Goal: Information Seeking & Learning: Learn about a topic

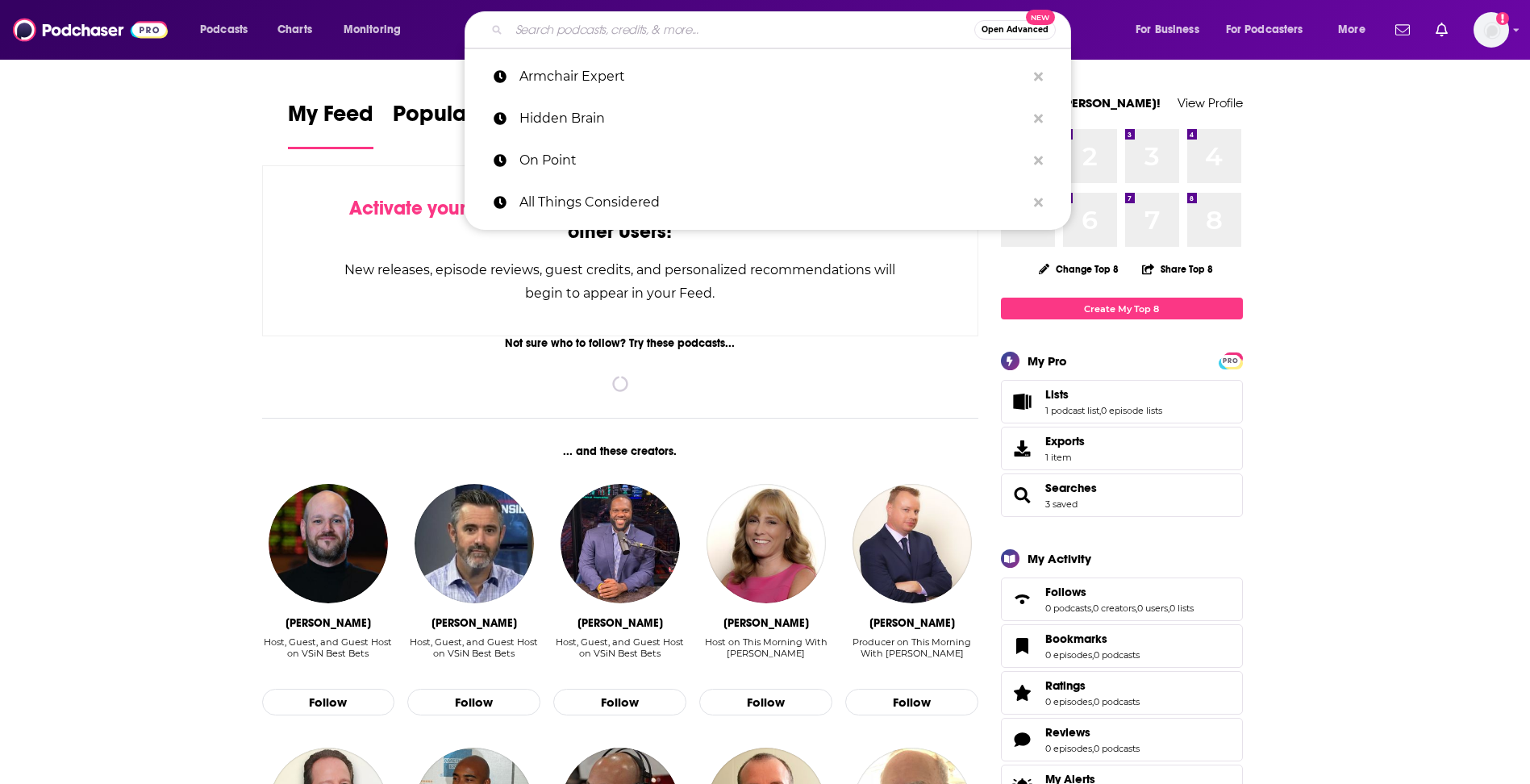
click at [611, 20] on input "Search podcasts, credits, & more..." at bounding box center [741, 29] width 465 height 25
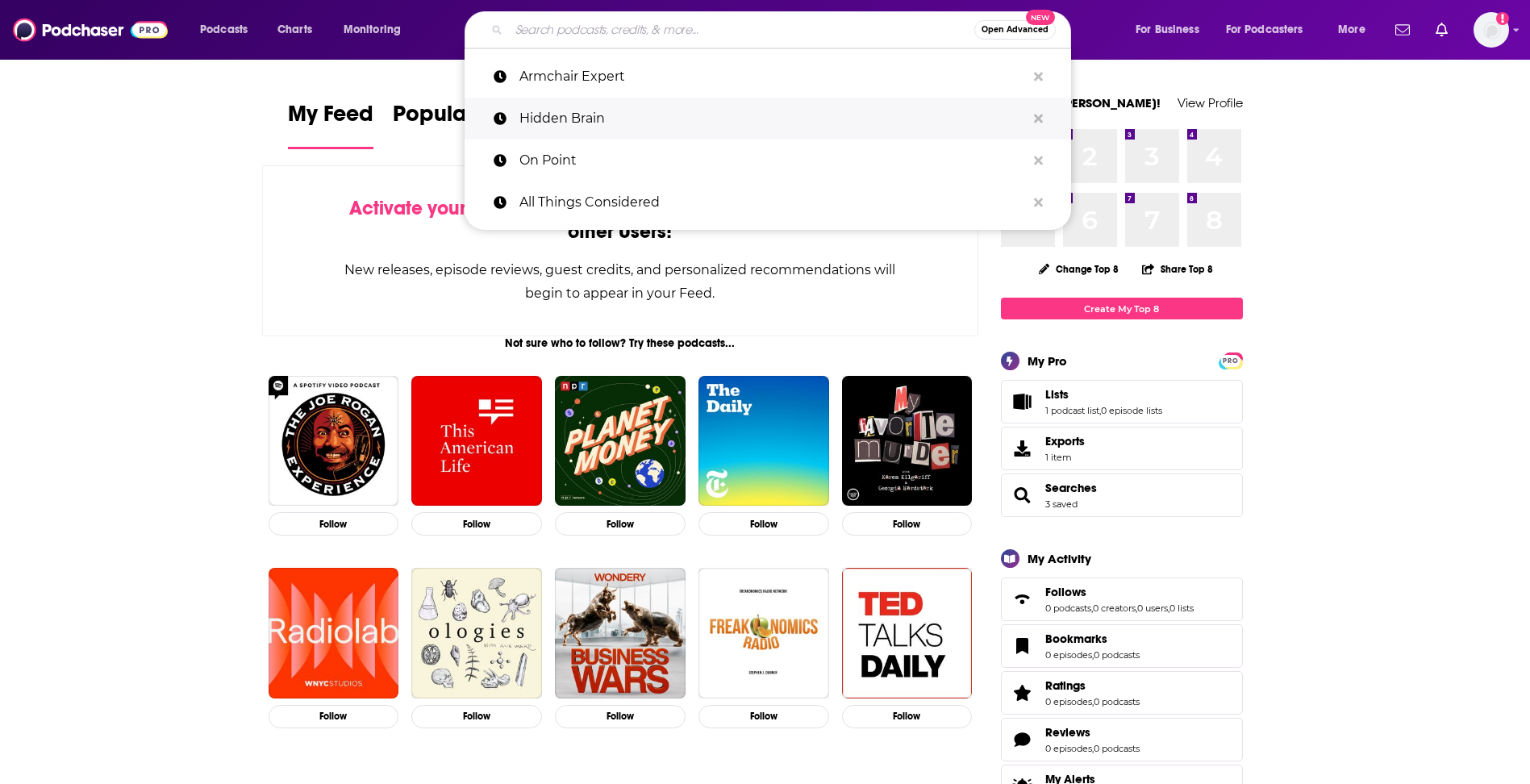
click at [620, 113] on p "Hidden Brain" at bounding box center [773, 118] width 507 height 42
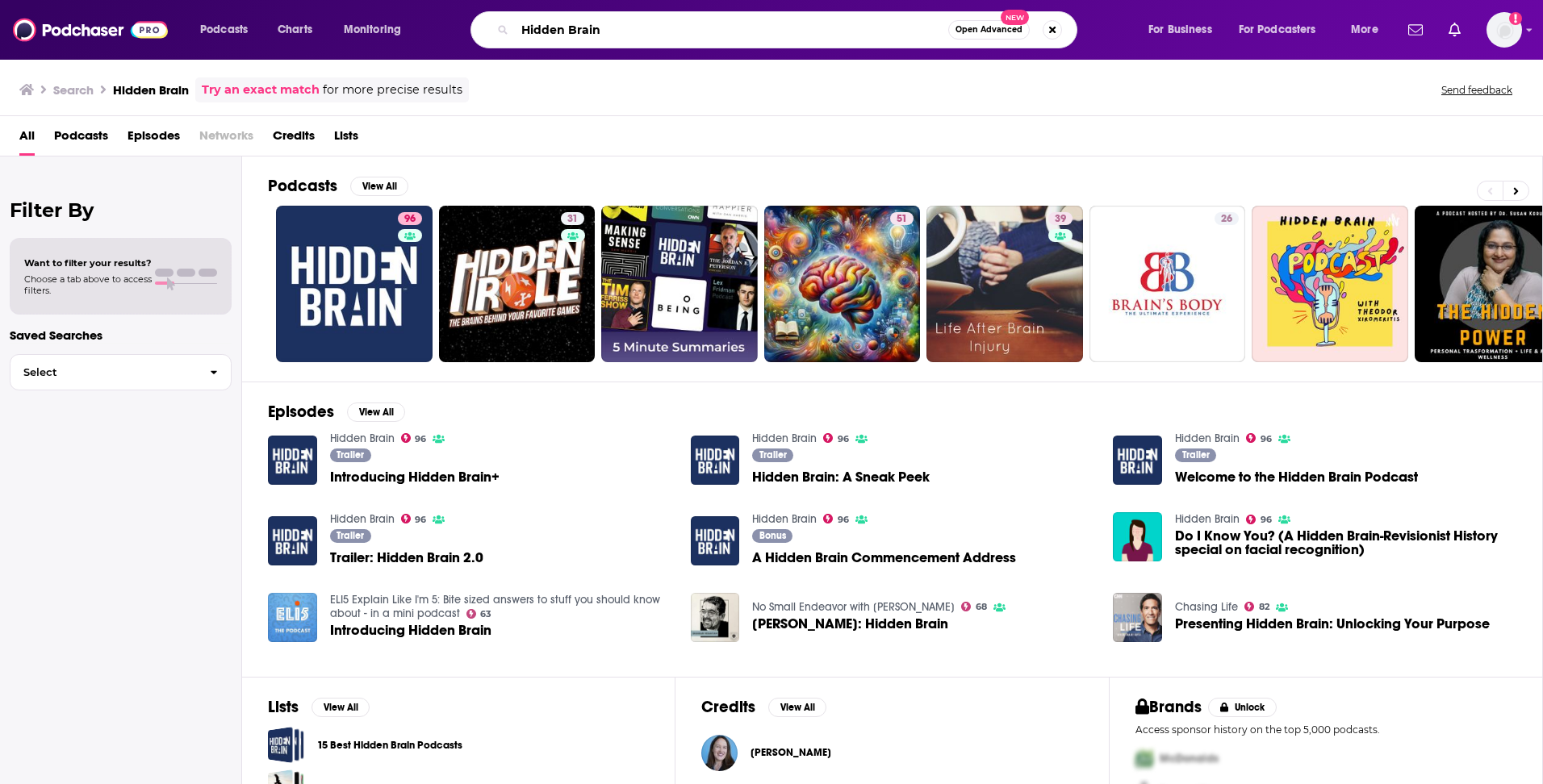
drag, startPoint x: 606, startPoint y: 29, endPoint x: 516, endPoint y: 30, distance: 90.0
click at [516, 30] on input "Hidden Brain" at bounding box center [731, 29] width 434 height 25
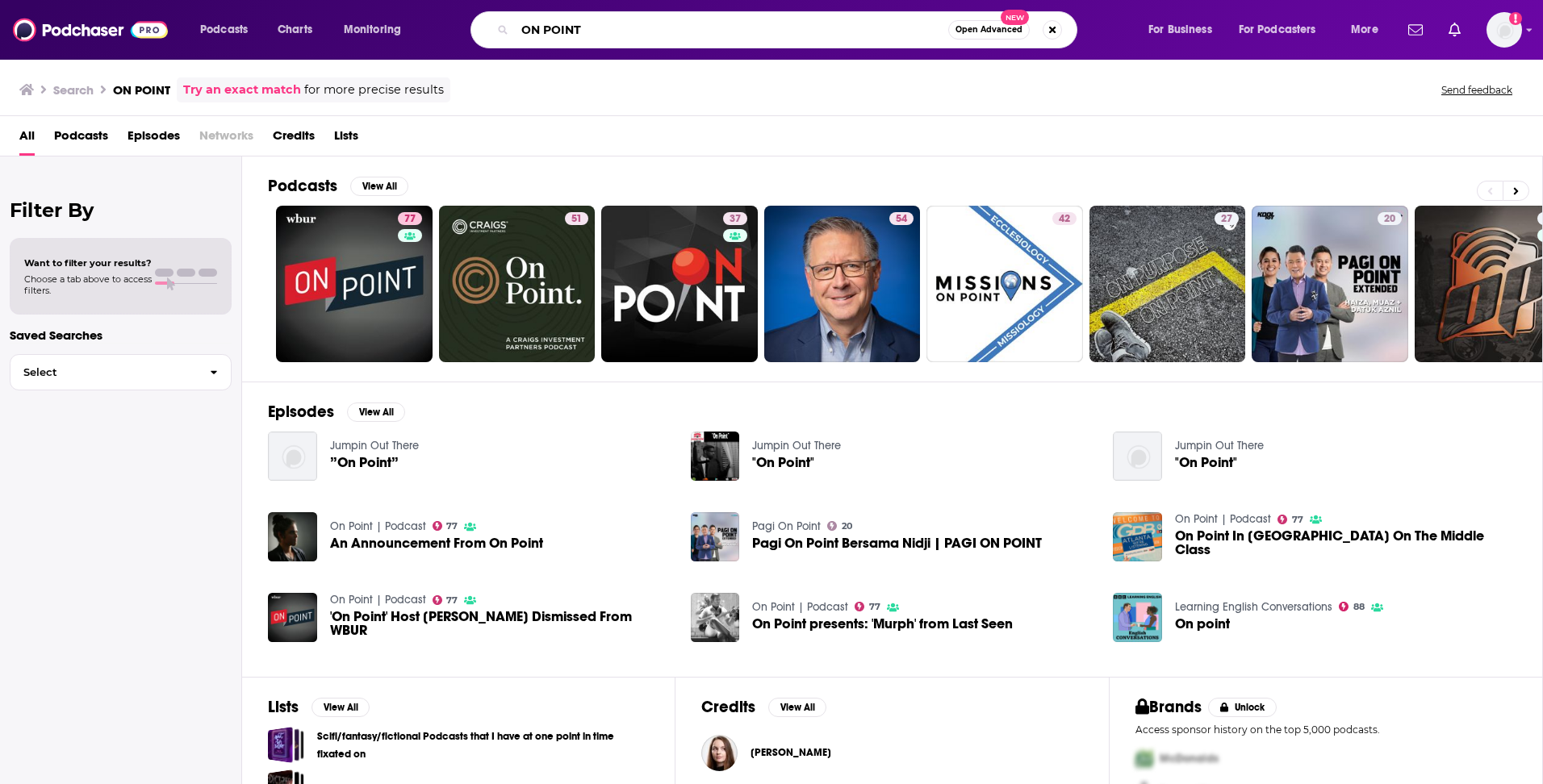
drag, startPoint x: 610, startPoint y: 25, endPoint x: 472, endPoint y: 29, distance: 138.1
click at [472, 29] on div "ON POINT Open Advanced New" at bounding box center [773, 30] width 607 height 37
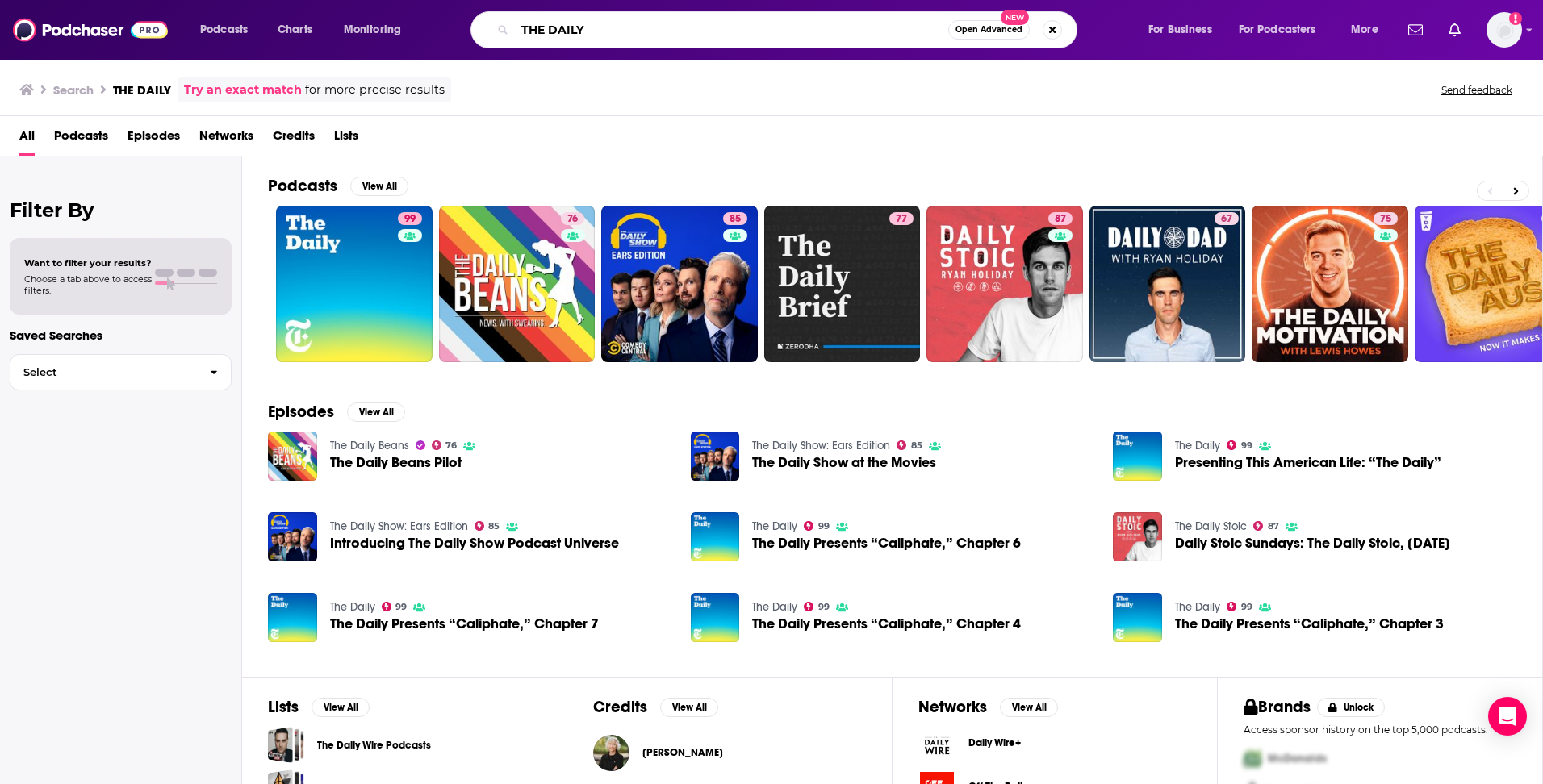
drag, startPoint x: 608, startPoint y: 29, endPoint x: 507, endPoint y: 32, distance: 101.0
click at [507, 32] on div "THE DAILY Open Advanced New" at bounding box center [773, 30] width 607 height 37
type input "MARKETPLACE"
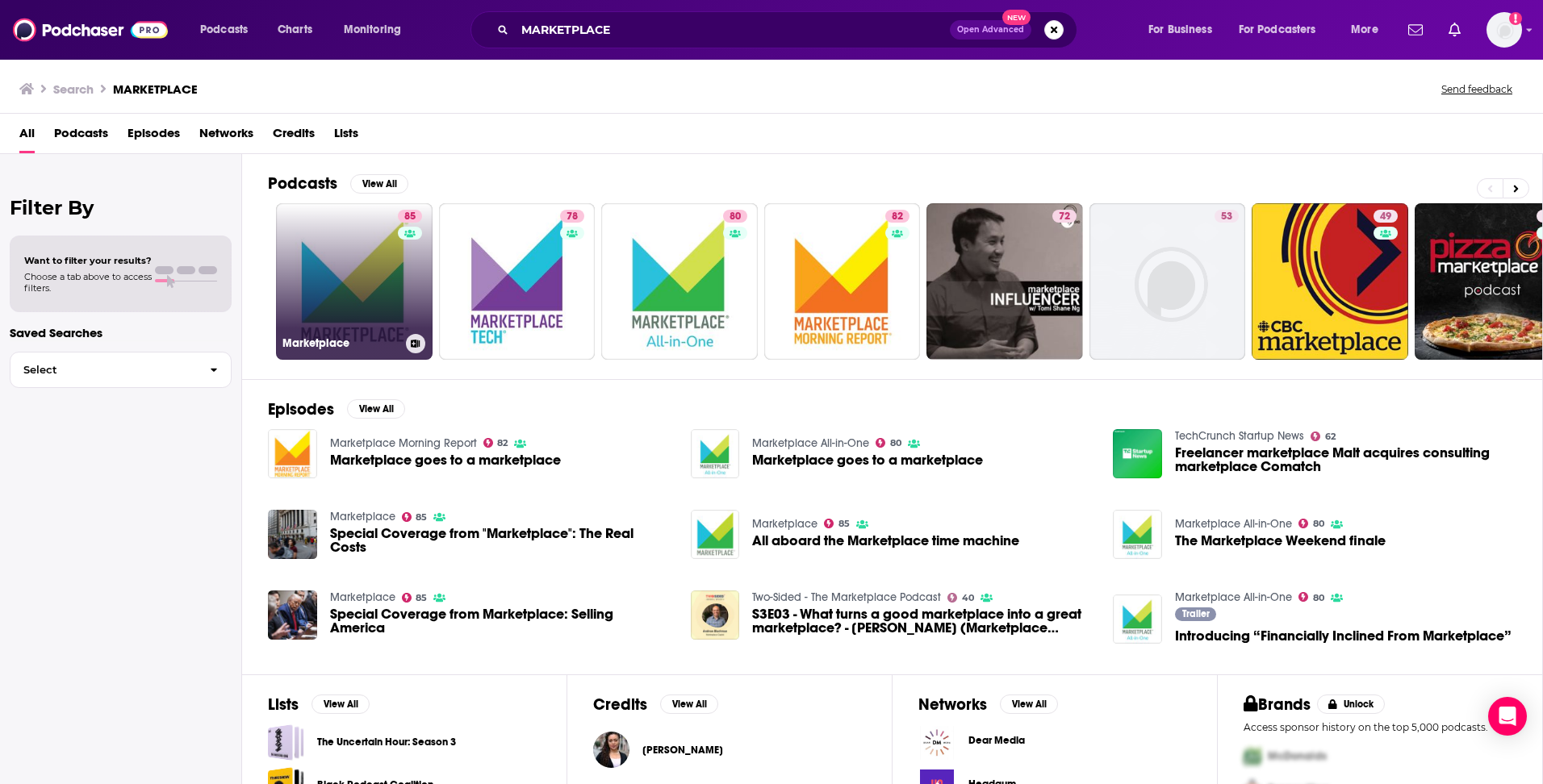
click at [336, 303] on link "85 Marketplace" at bounding box center [354, 282] width 157 height 157
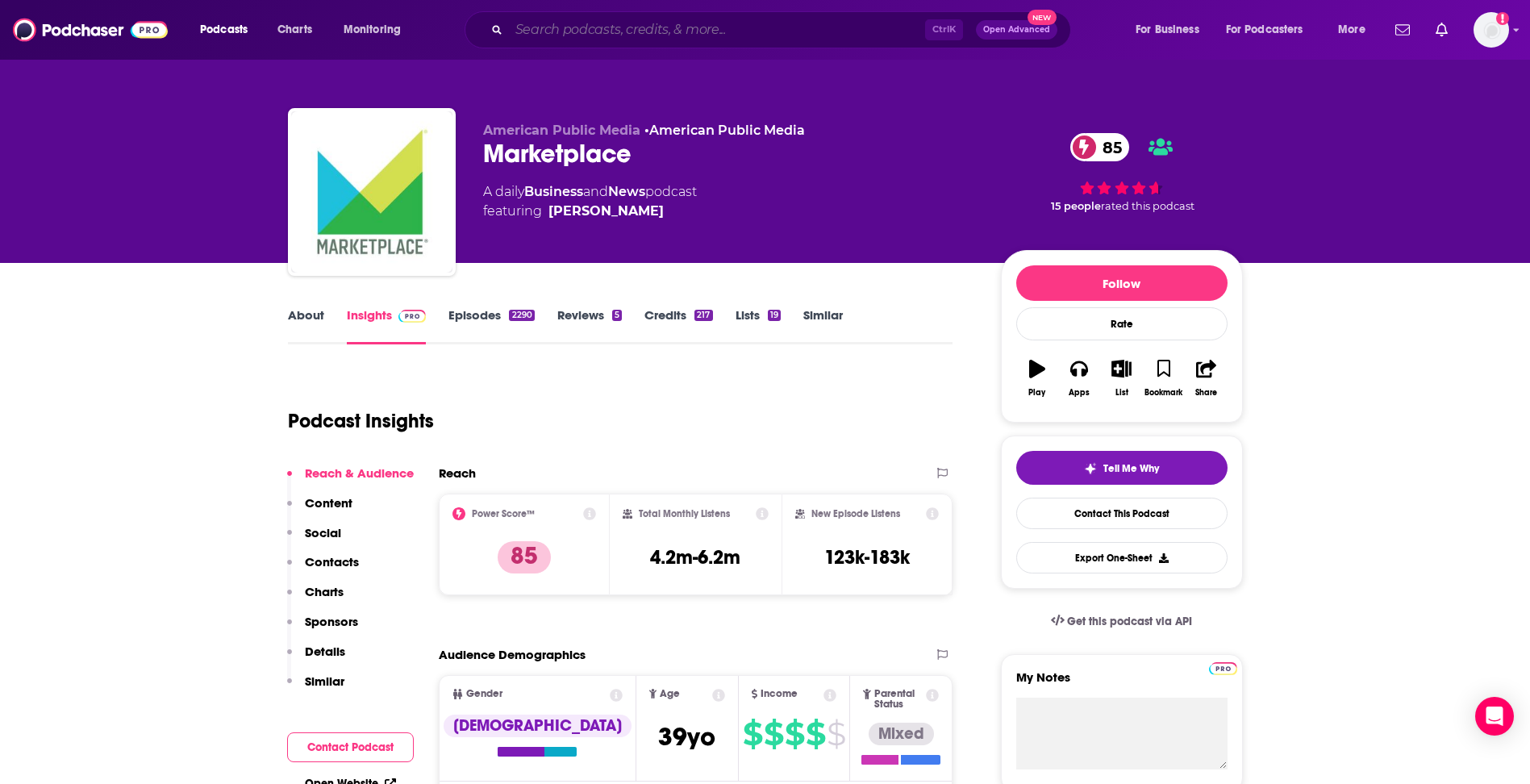
click at [569, 32] on input "Search podcasts, credits, & more..." at bounding box center [717, 29] width 416 height 25
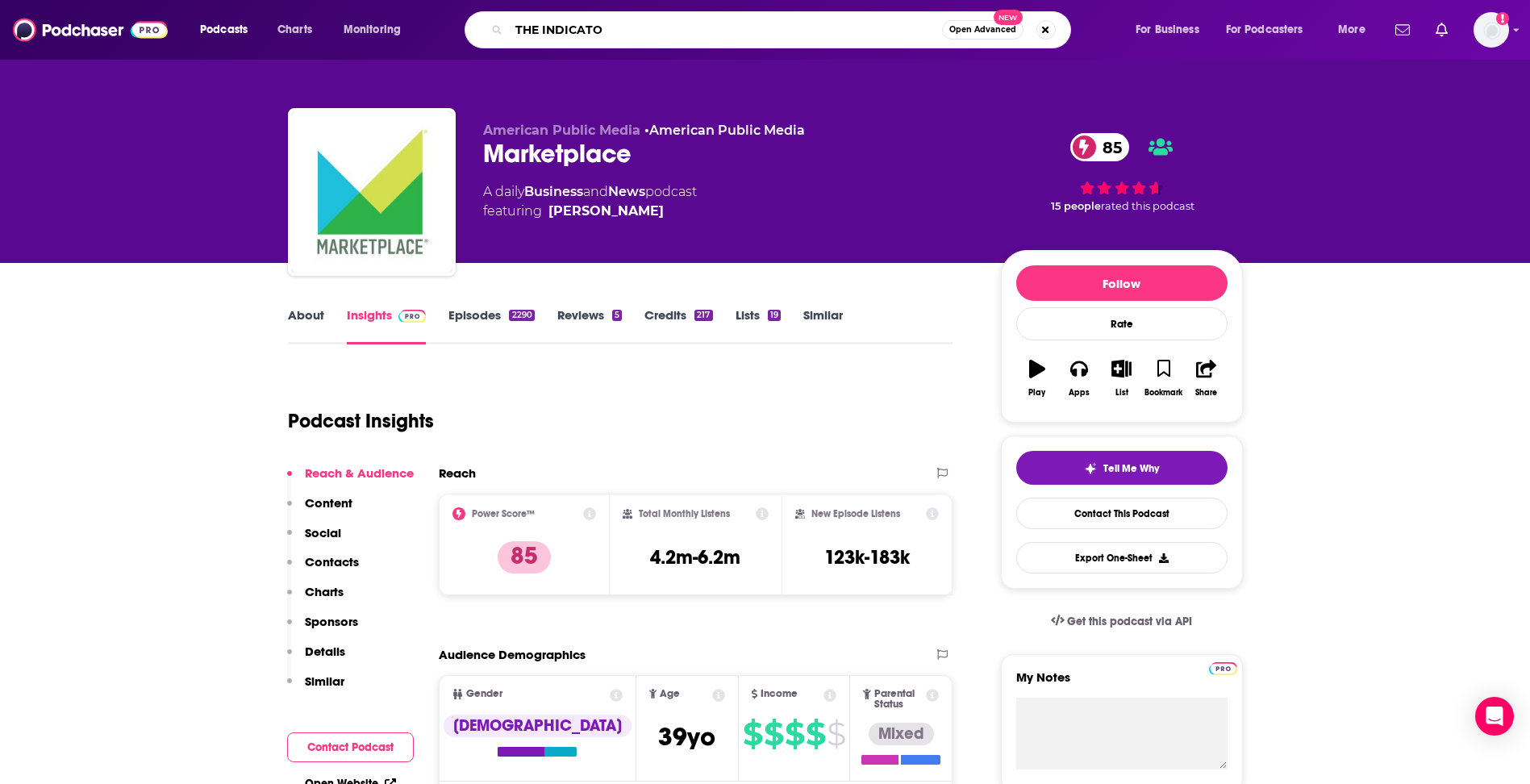
type input "THE INDICATOR"
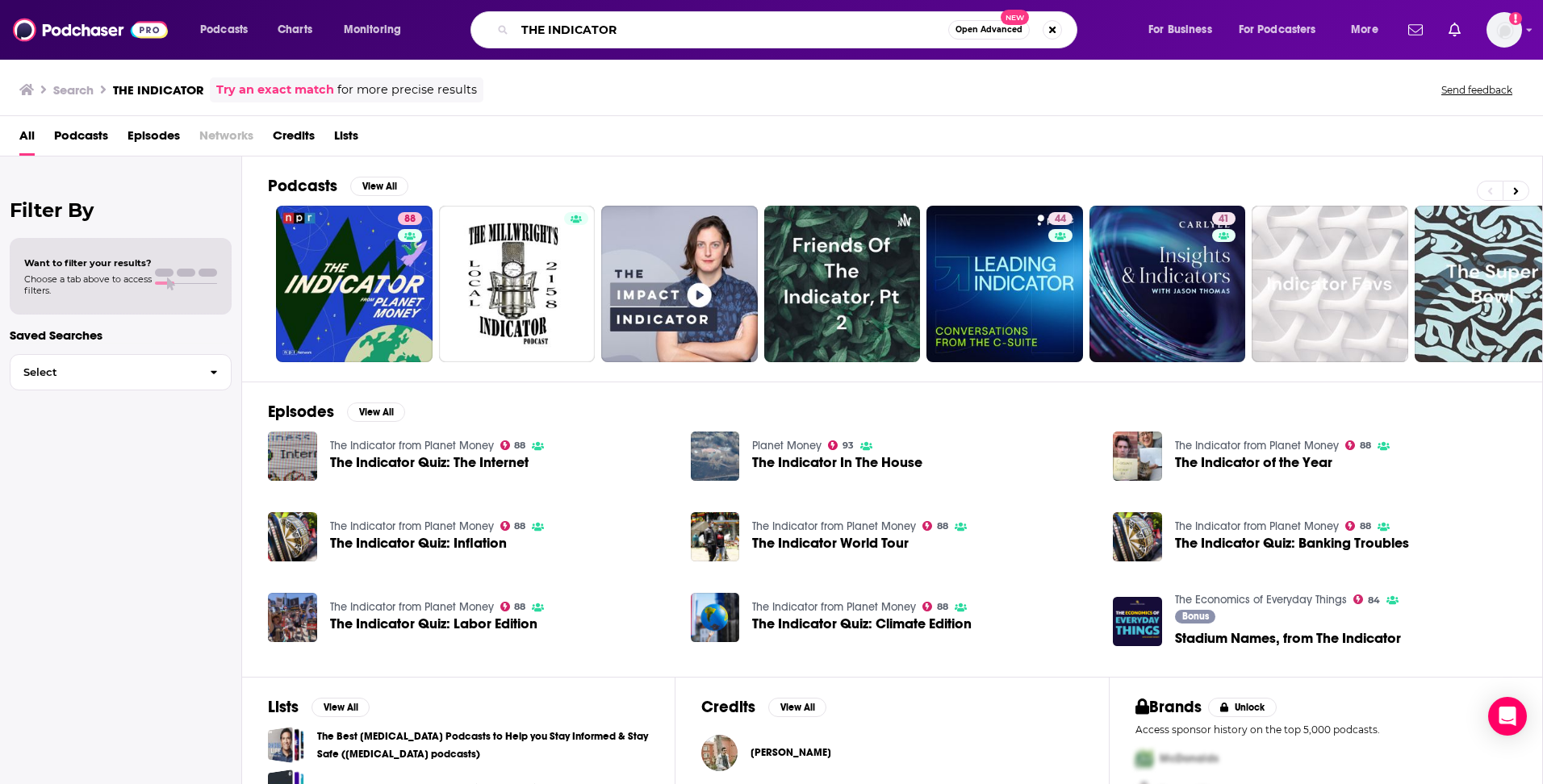
drag, startPoint x: 633, startPoint y: 36, endPoint x: 517, endPoint y: 33, distance: 116.0
click at [517, 33] on input "THE INDICATOR" at bounding box center [731, 29] width 434 height 25
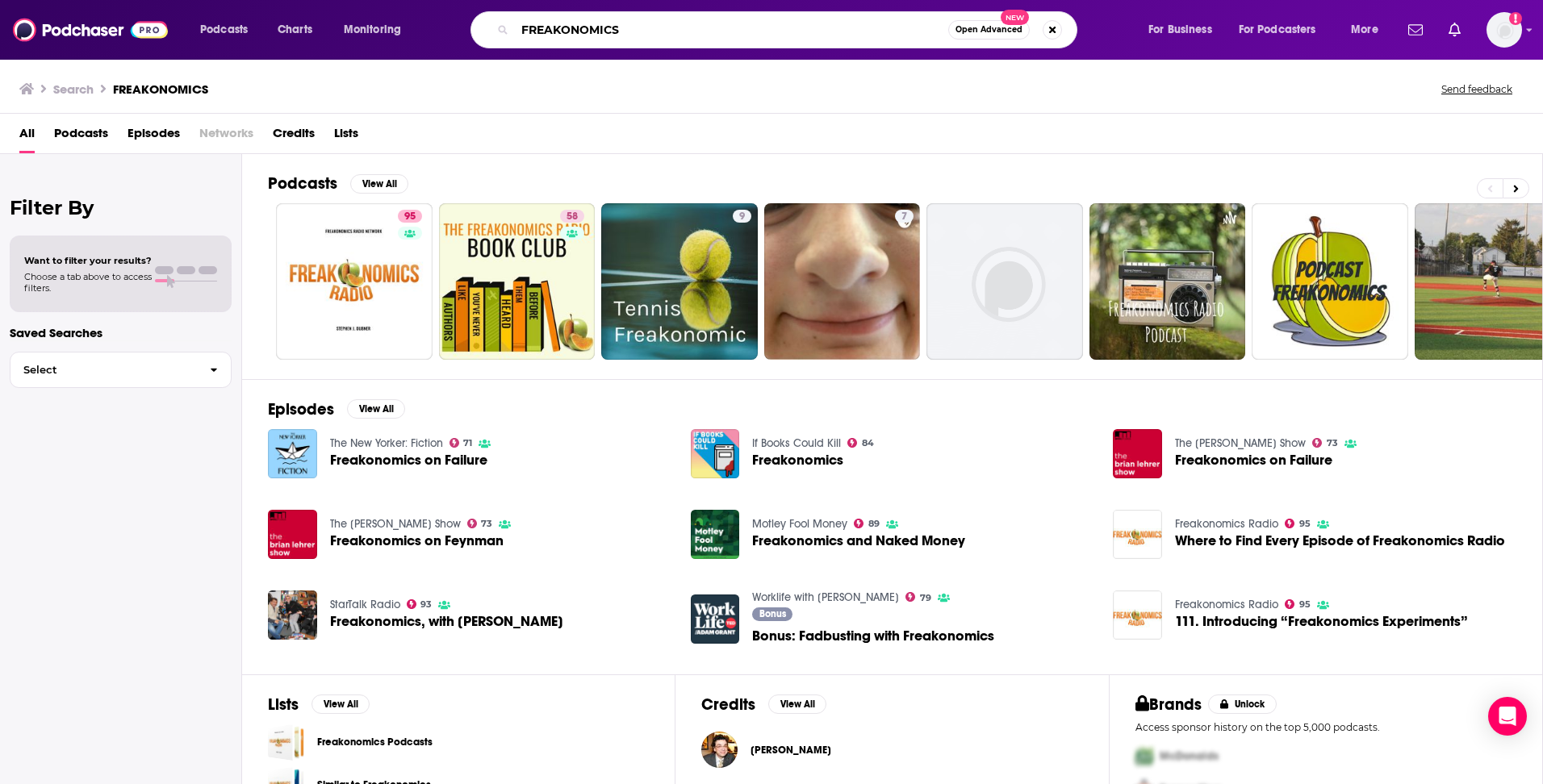
drag, startPoint x: 666, startPoint y: 34, endPoint x: 478, endPoint y: 20, distance: 188.5
click at [480, 22] on div "FREAKONOMICS Open Advanced New" at bounding box center [773, 30] width 607 height 37
type input "1A"
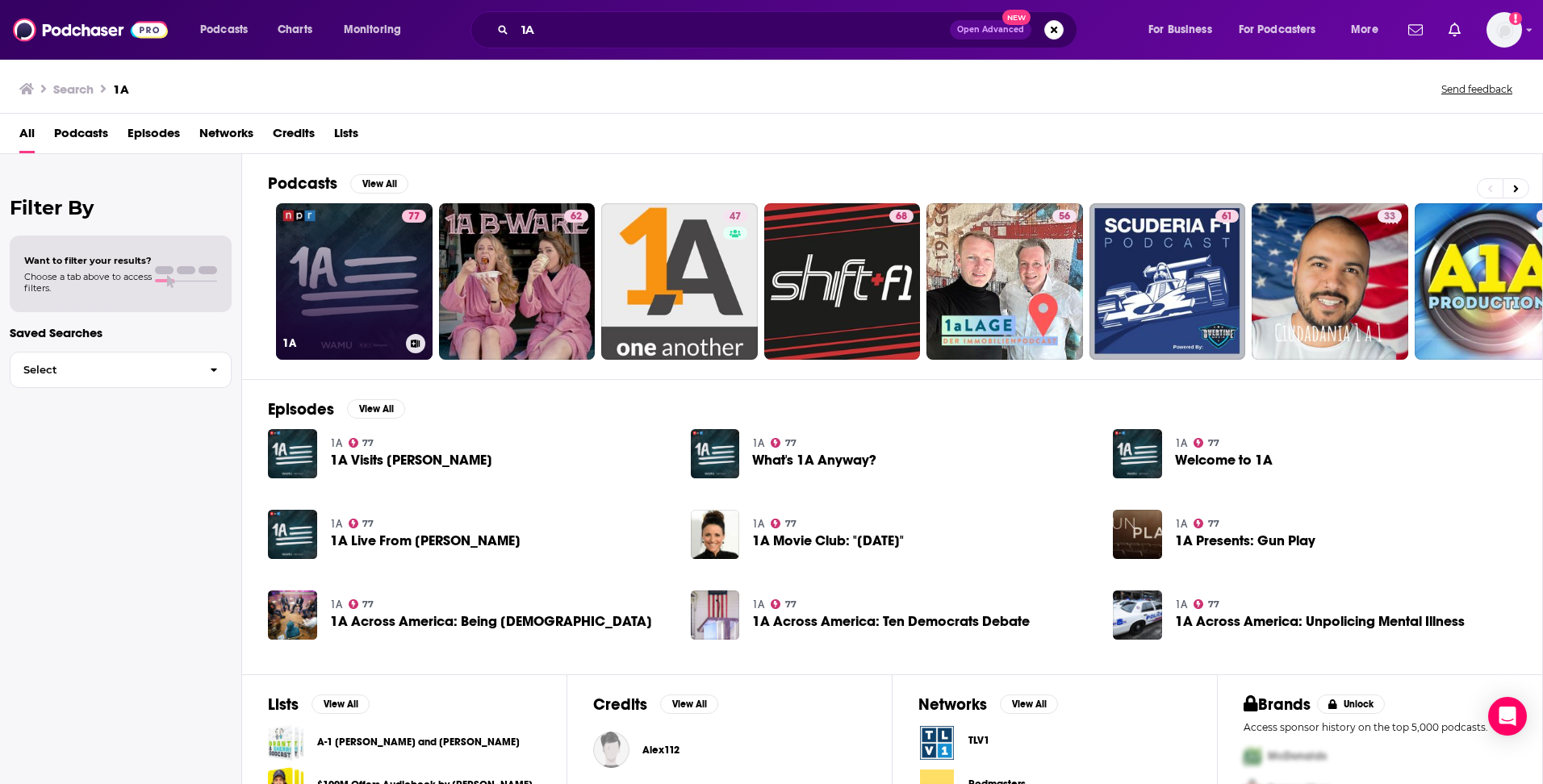
click at [327, 263] on link "77 1A" at bounding box center [354, 282] width 157 height 157
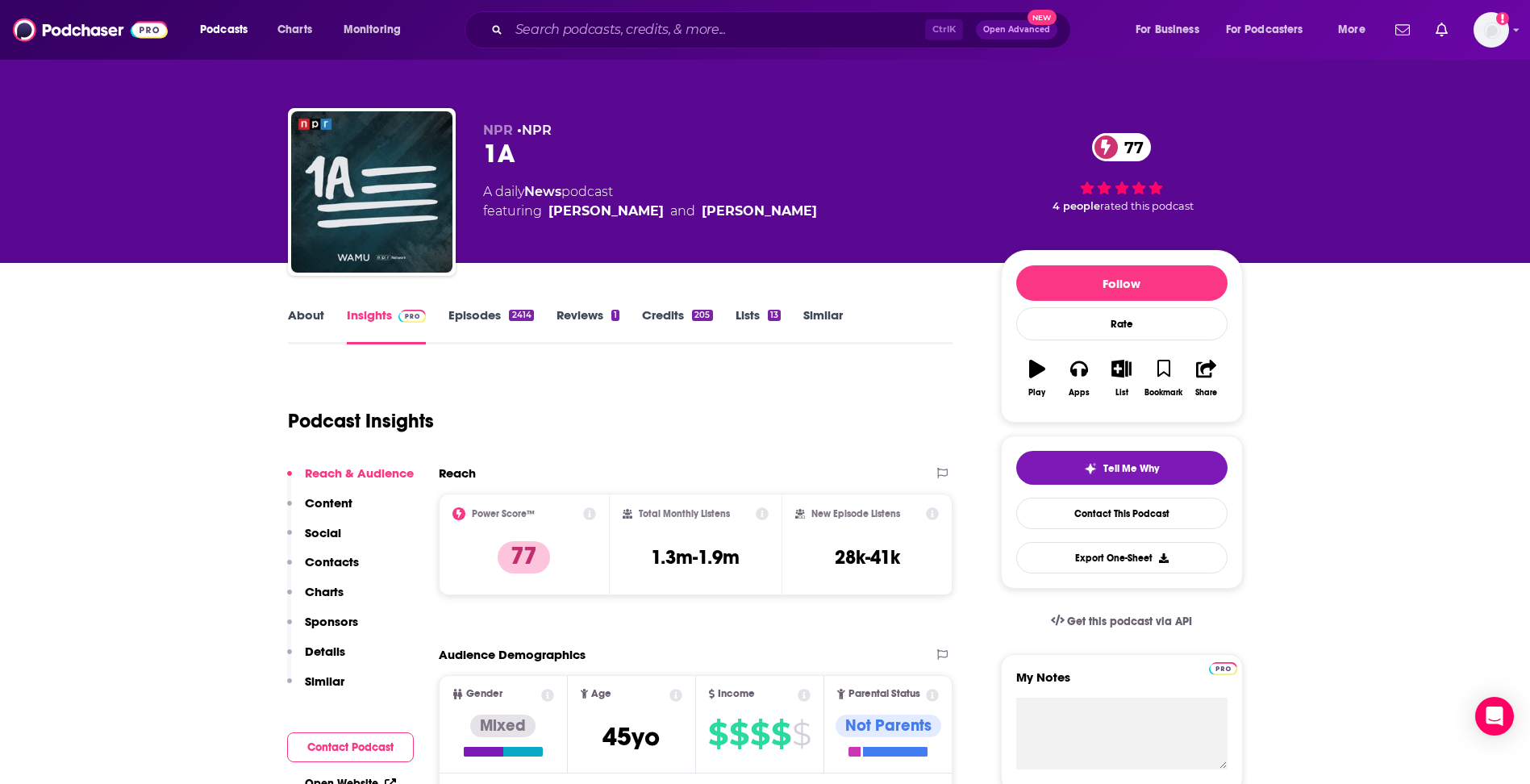
click at [333, 562] on p "Contacts" at bounding box center [332, 562] width 54 height 16
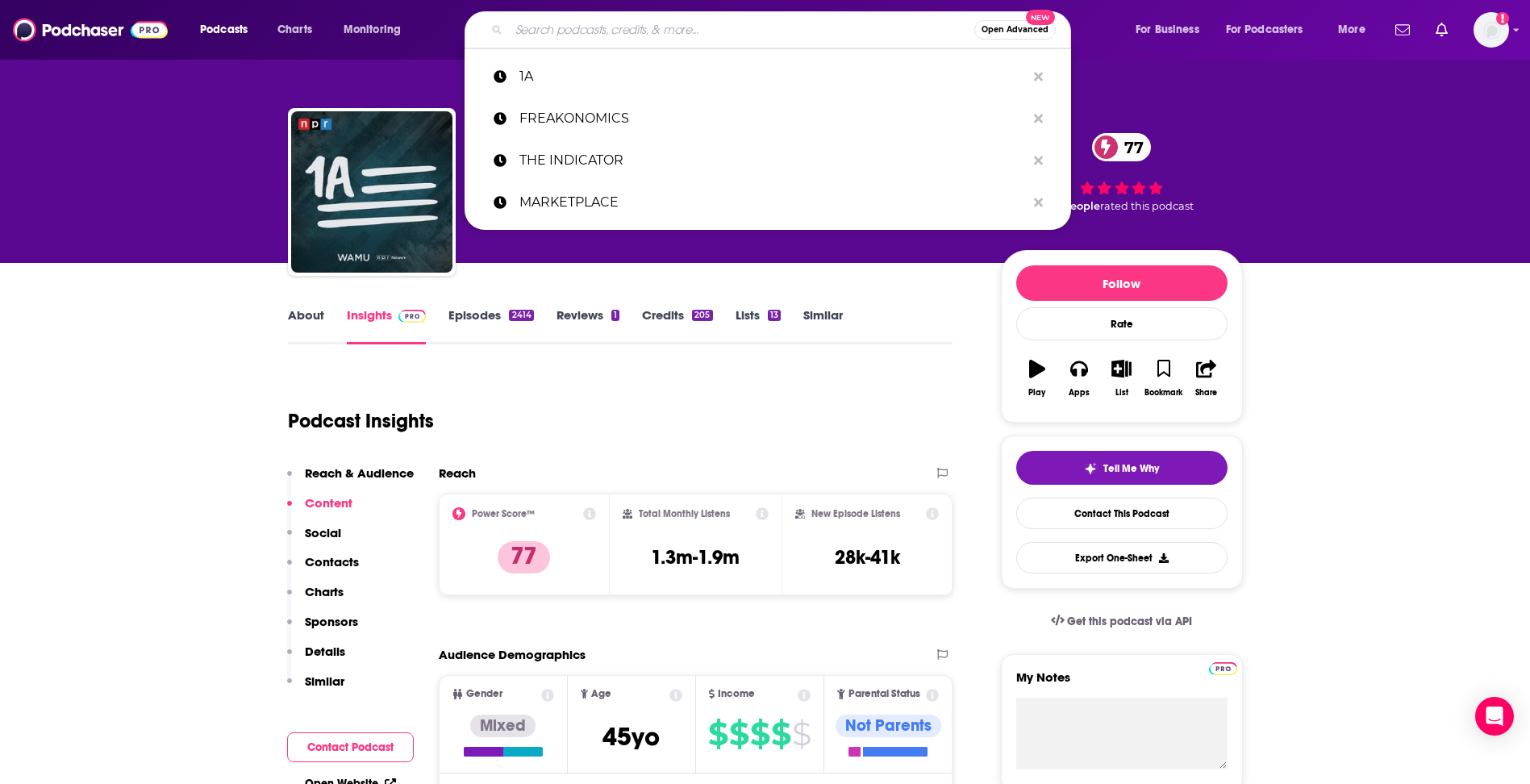
click at [593, 28] on input "Search podcasts, credits, & more..." at bounding box center [741, 29] width 465 height 25
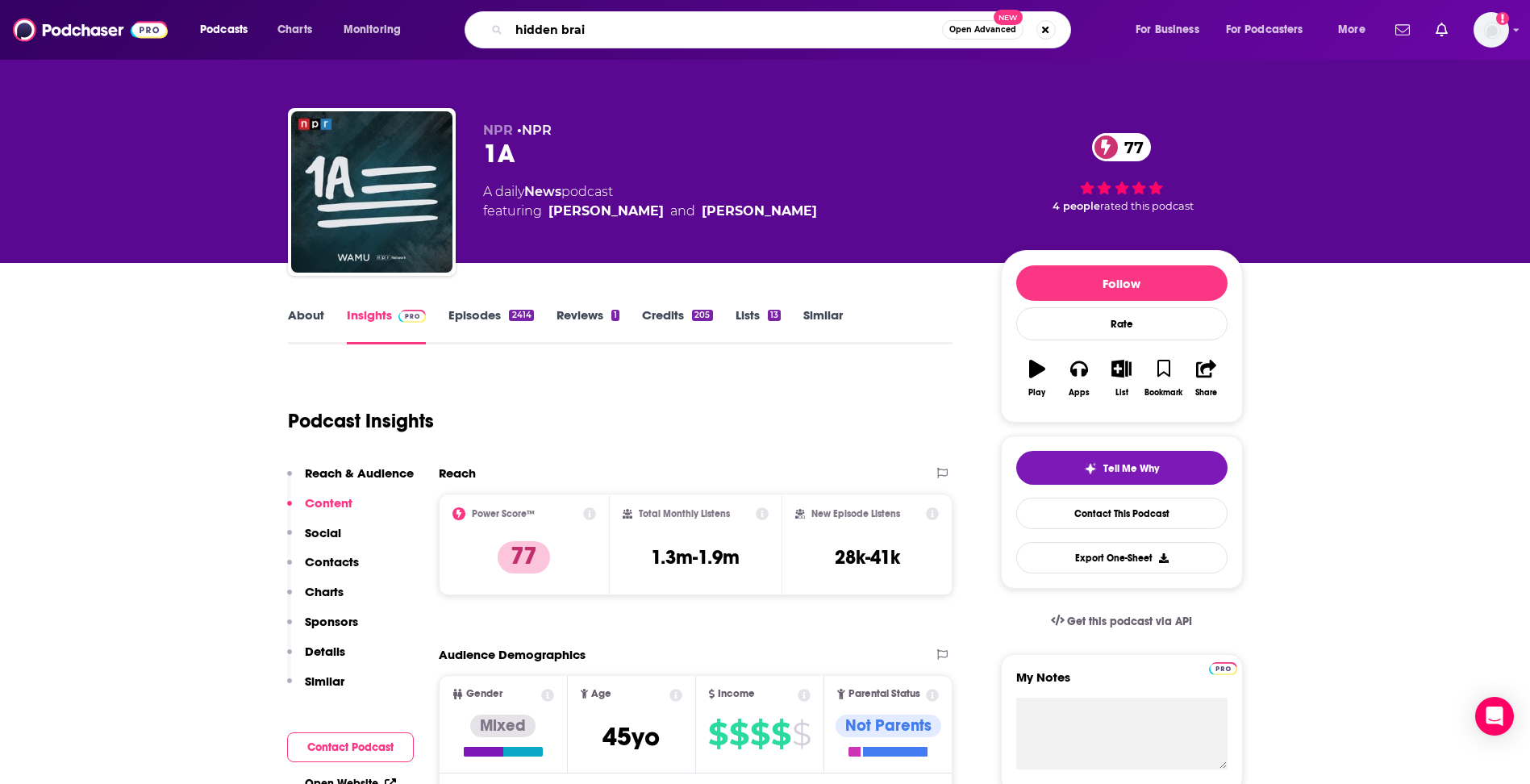
type input "hidden brain"
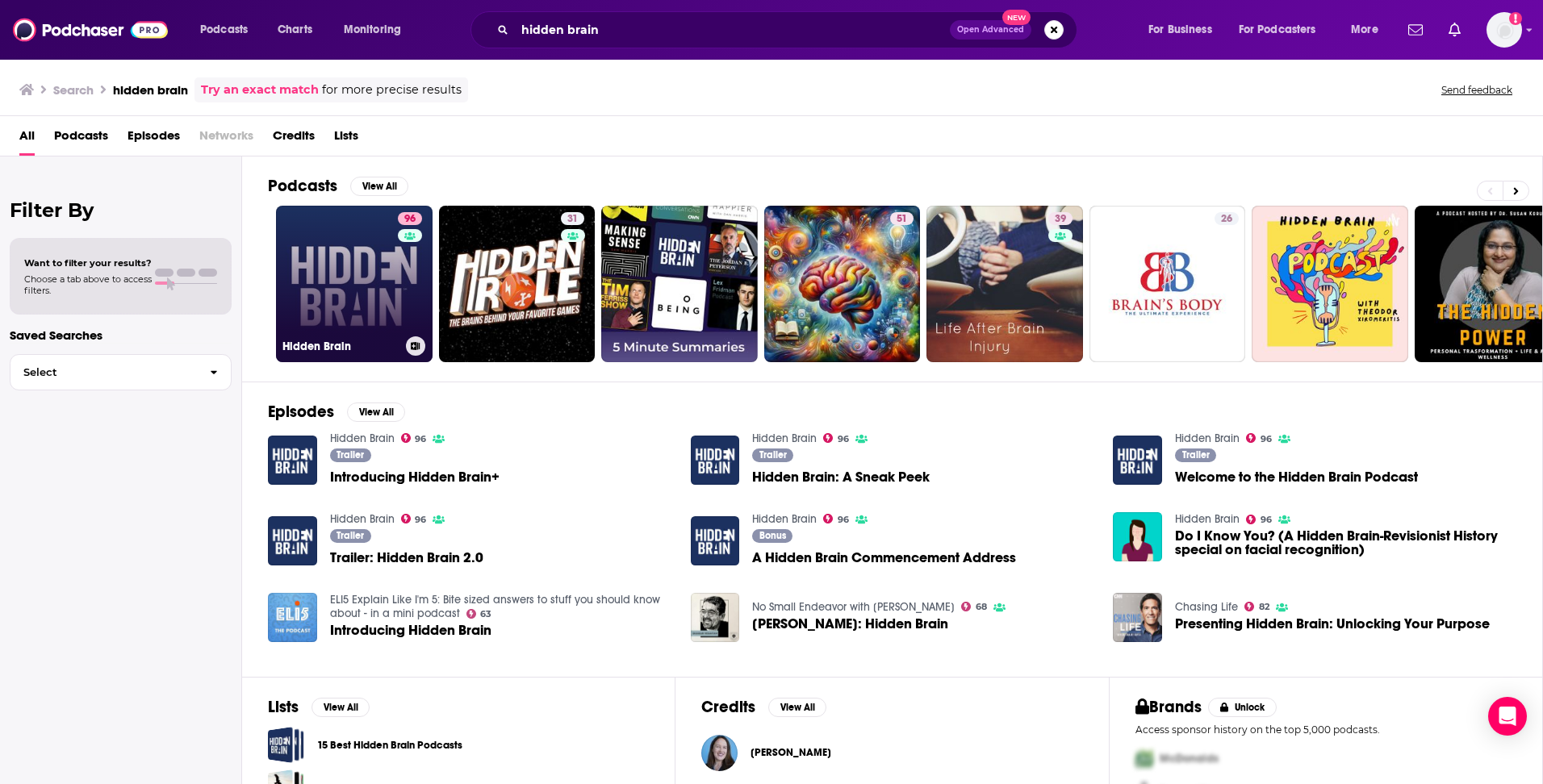
click at [360, 277] on link "96 Hidden Brain" at bounding box center [354, 284] width 157 height 157
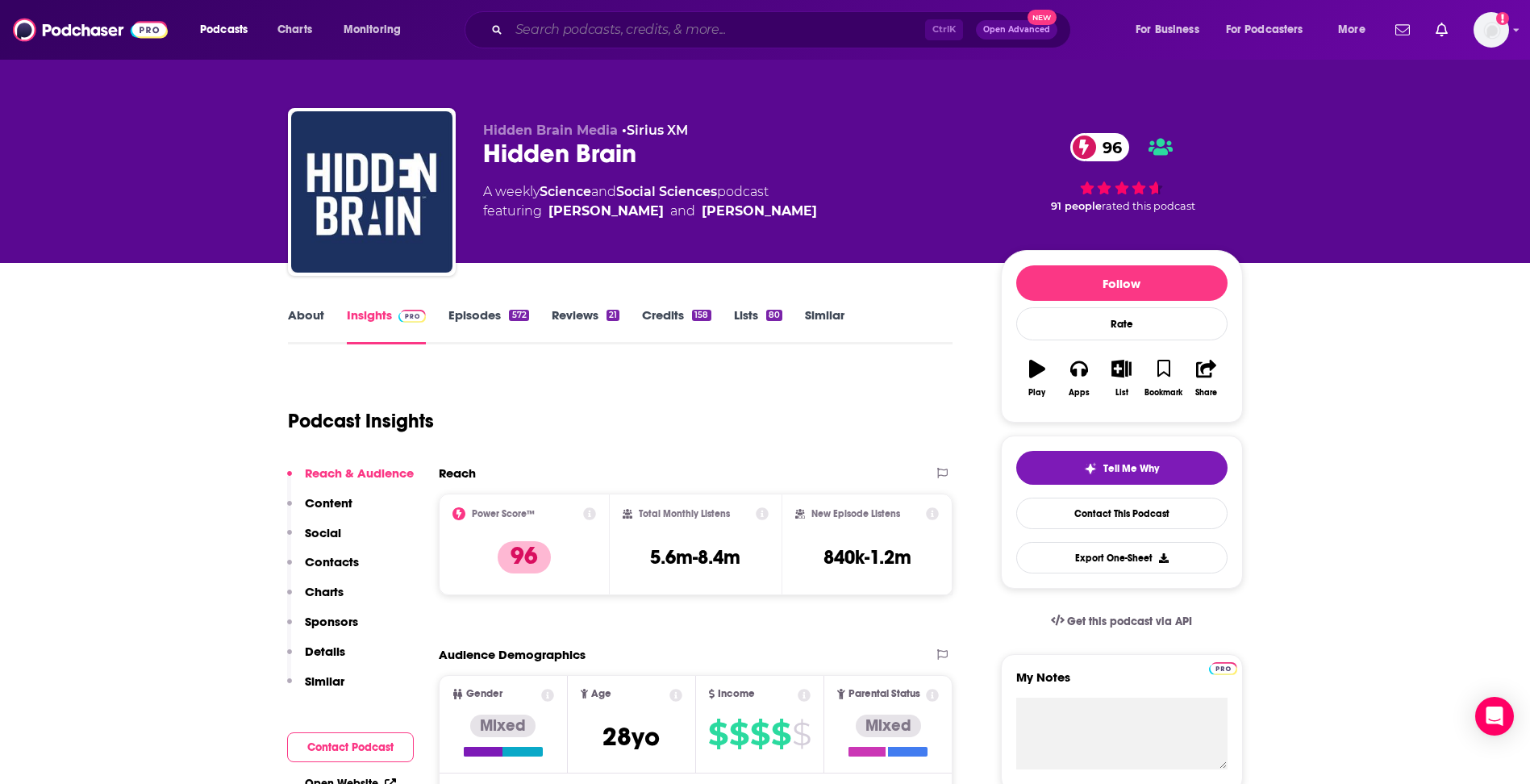
click at [584, 27] on input "Search podcasts, credits, & more..." at bounding box center [717, 29] width 416 height 25
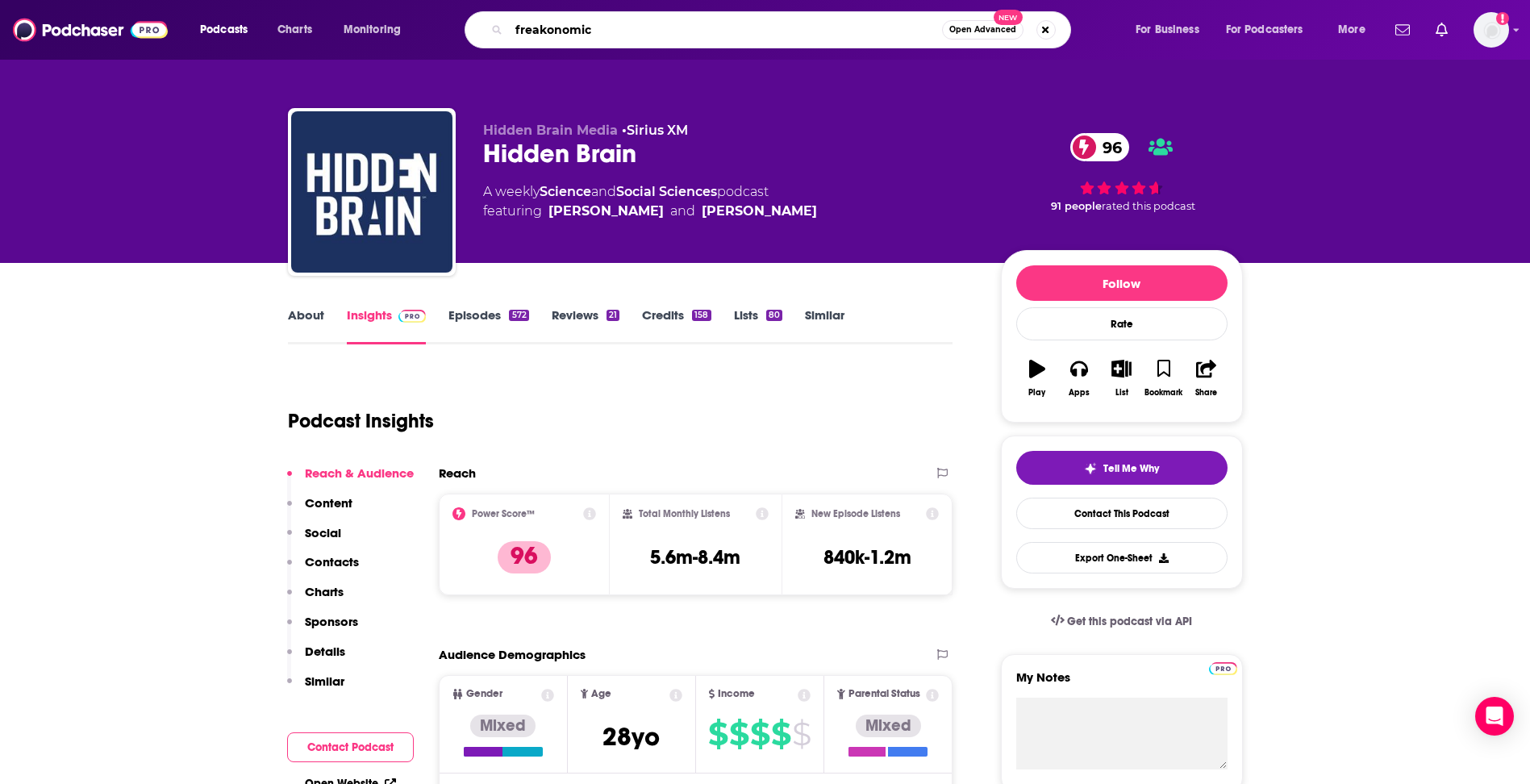
type input "freakonomics"
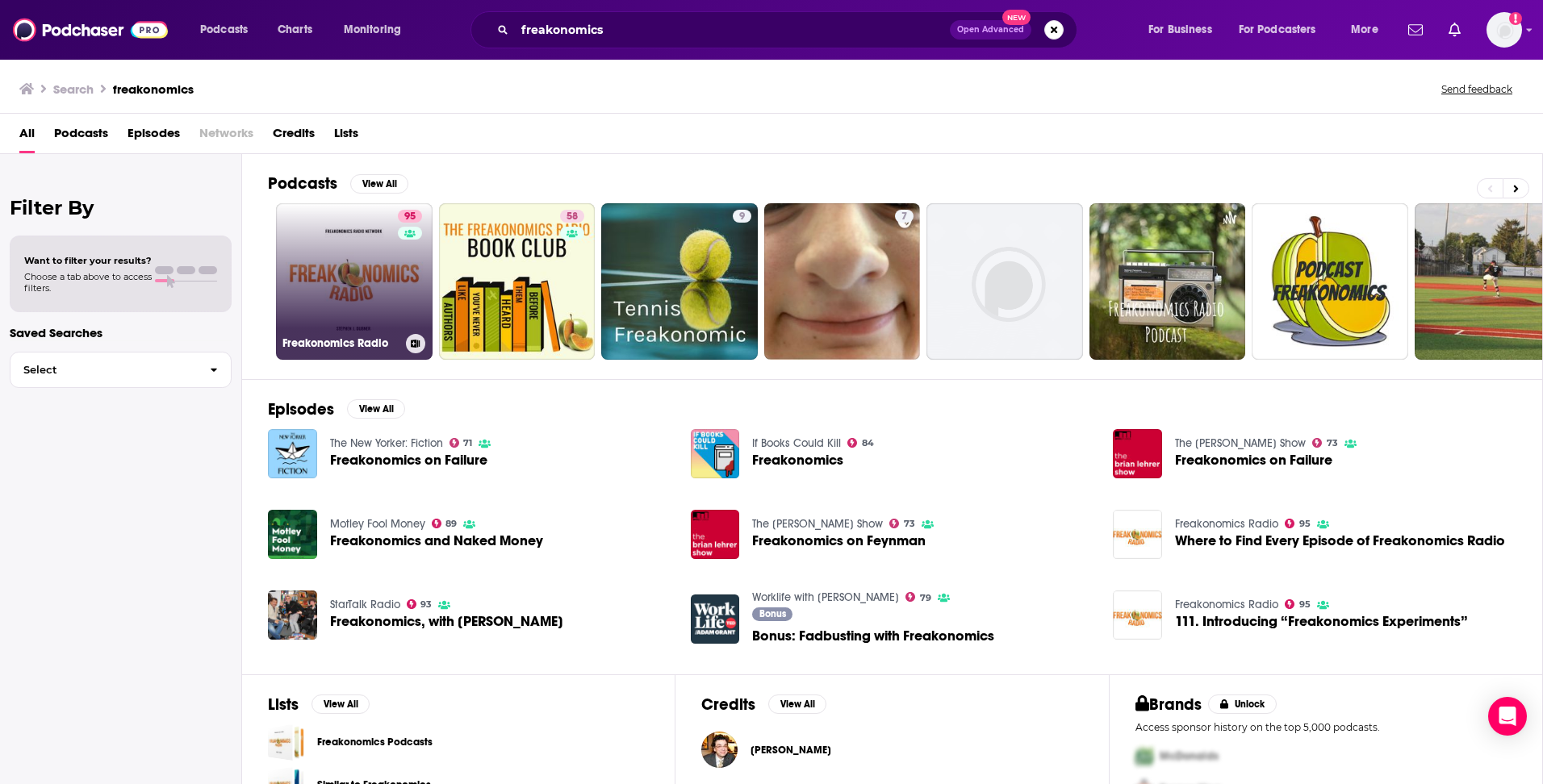
click at [386, 253] on link "95 Freakonomics Radio" at bounding box center [354, 282] width 157 height 157
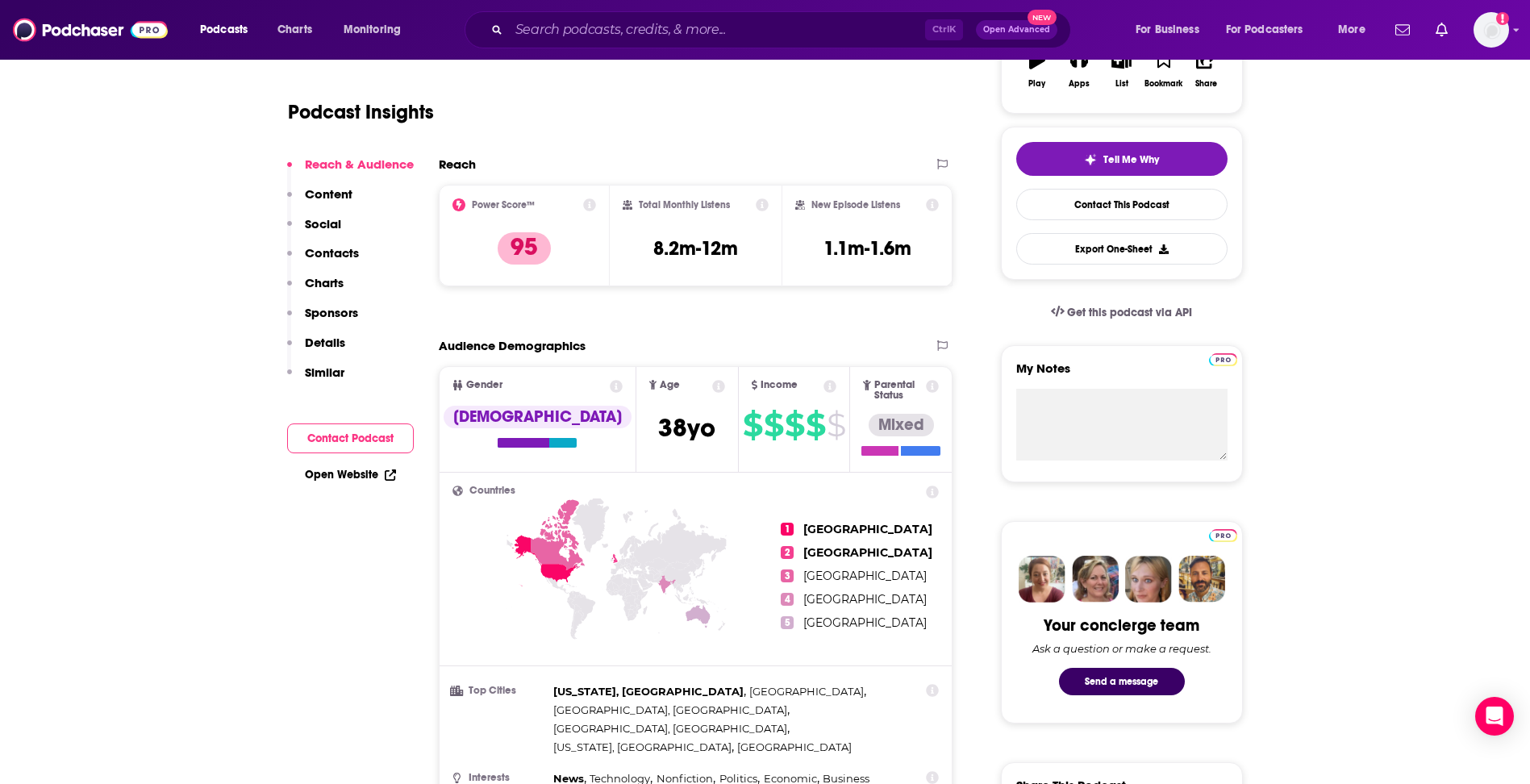
scroll to position [161, 0]
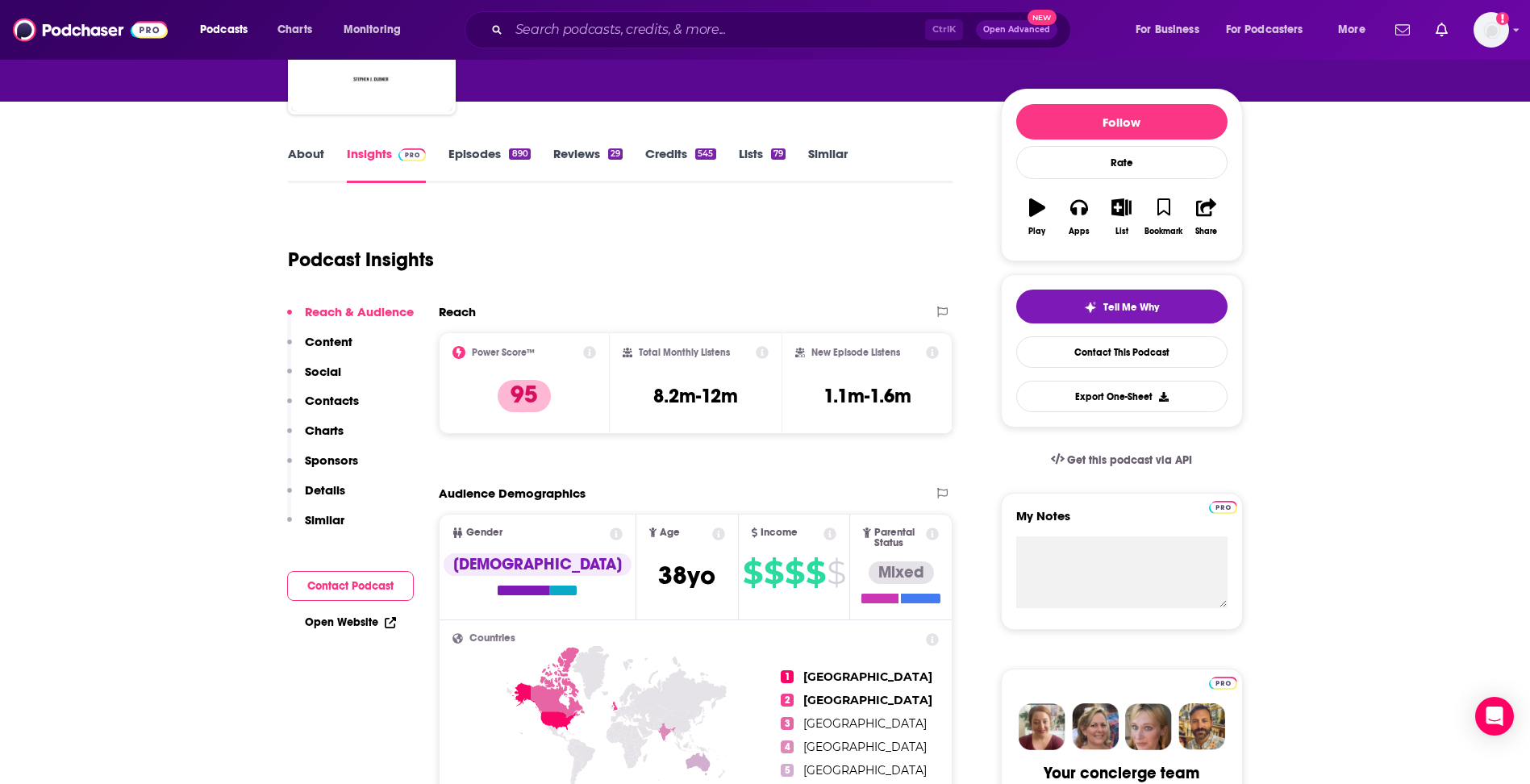
click at [339, 398] on p "Contacts" at bounding box center [332, 400] width 54 height 16
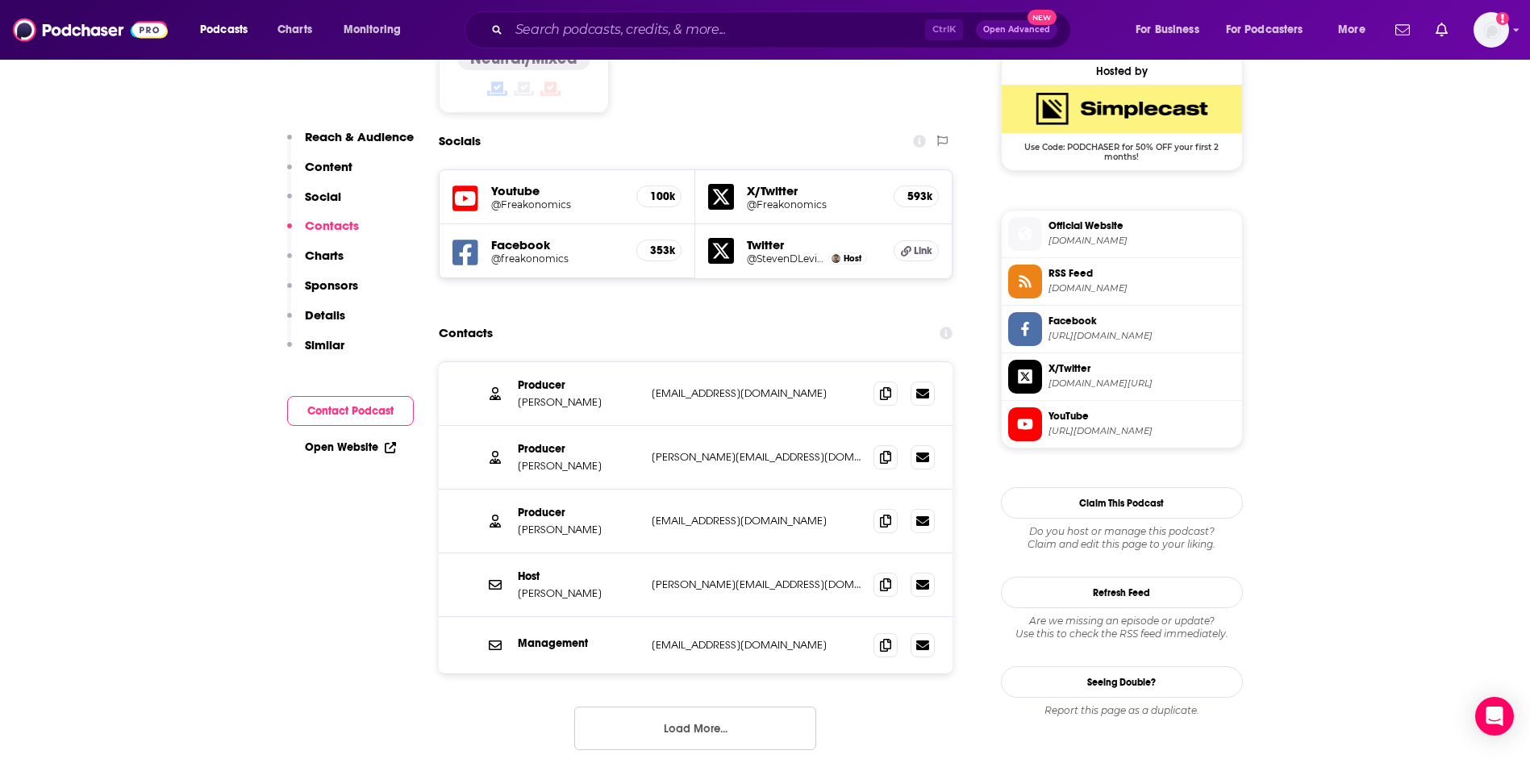
scroll to position [1346, 0]
